Goal: Task Accomplishment & Management: Use online tool/utility

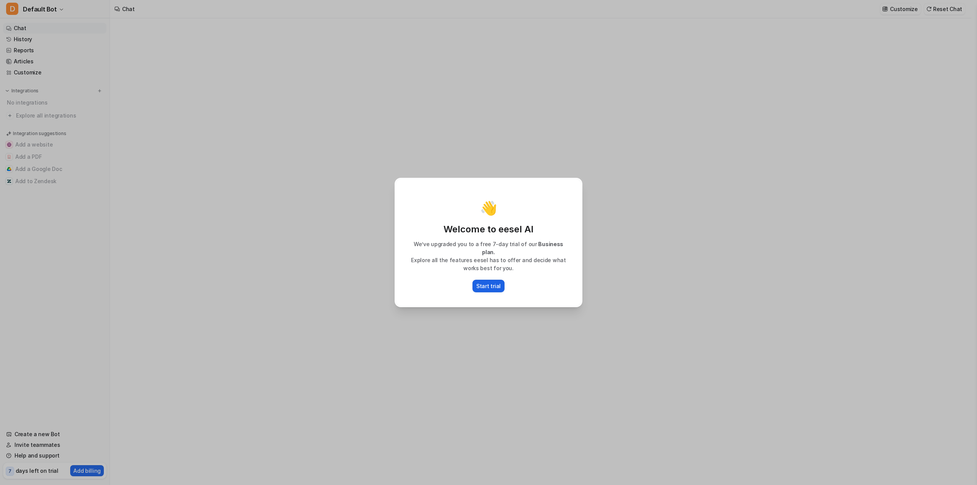
click at [495, 283] on p "Start trial" at bounding box center [488, 286] width 24 height 8
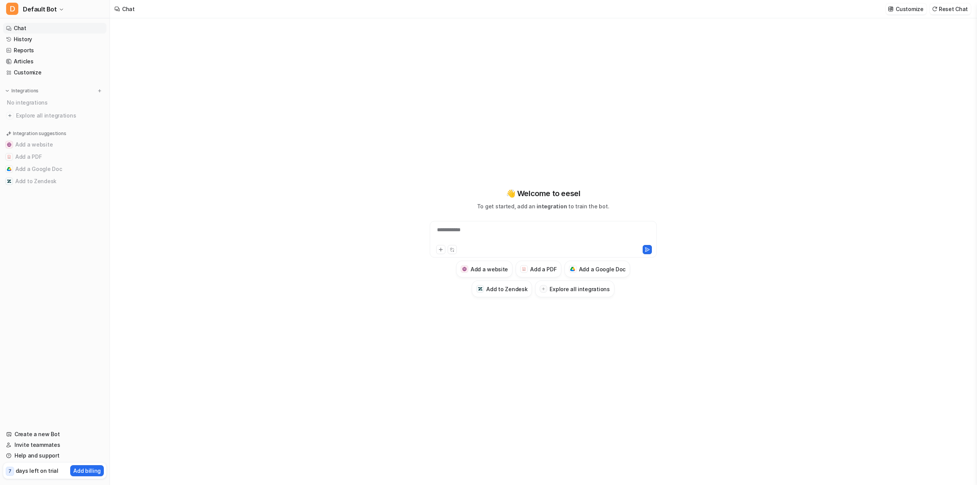
click at [519, 233] on div "**********" at bounding box center [544, 235] width 224 height 18
click at [49, 9] on span "Default Bot" at bounding box center [40, 9] width 34 height 11
click at [487, 234] on div "To enrich screen reader interactions, please activate Accessibility in Grammarl…" at bounding box center [544, 235] width 224 height 18
click at [576, 293] on h3 "Explore all integrations" at bounding box center [580, 289] width 60 height 8
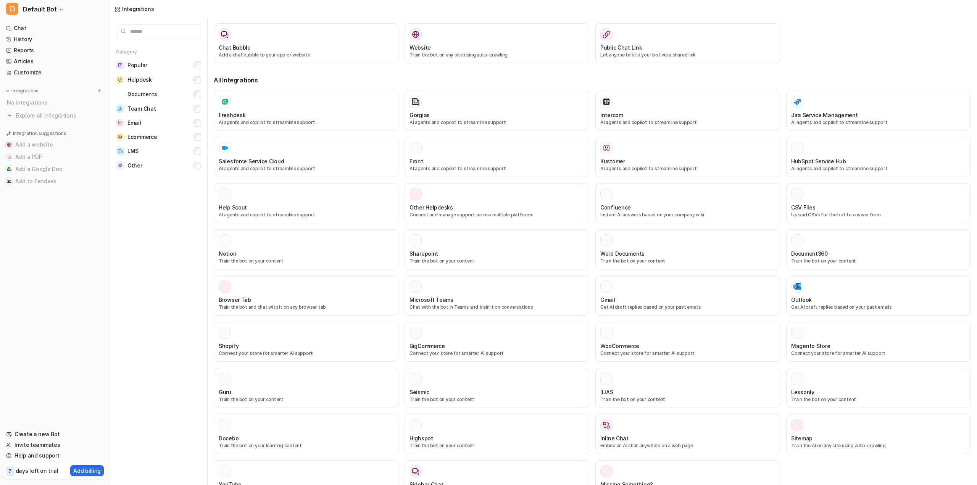
scroll to position [87, 0]
